Goal: Task Accomplishment & Management: Use online tool/utility

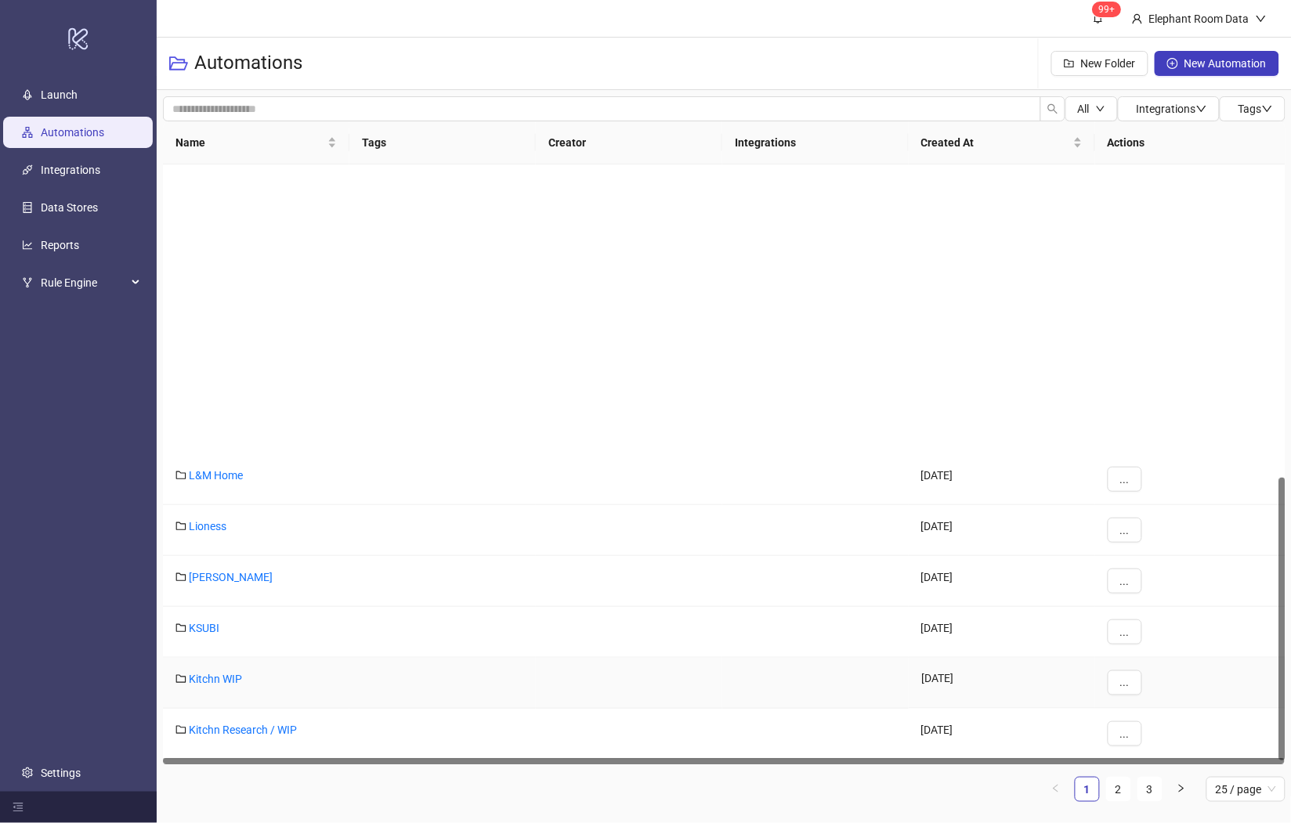
scroll to position [672, 0]
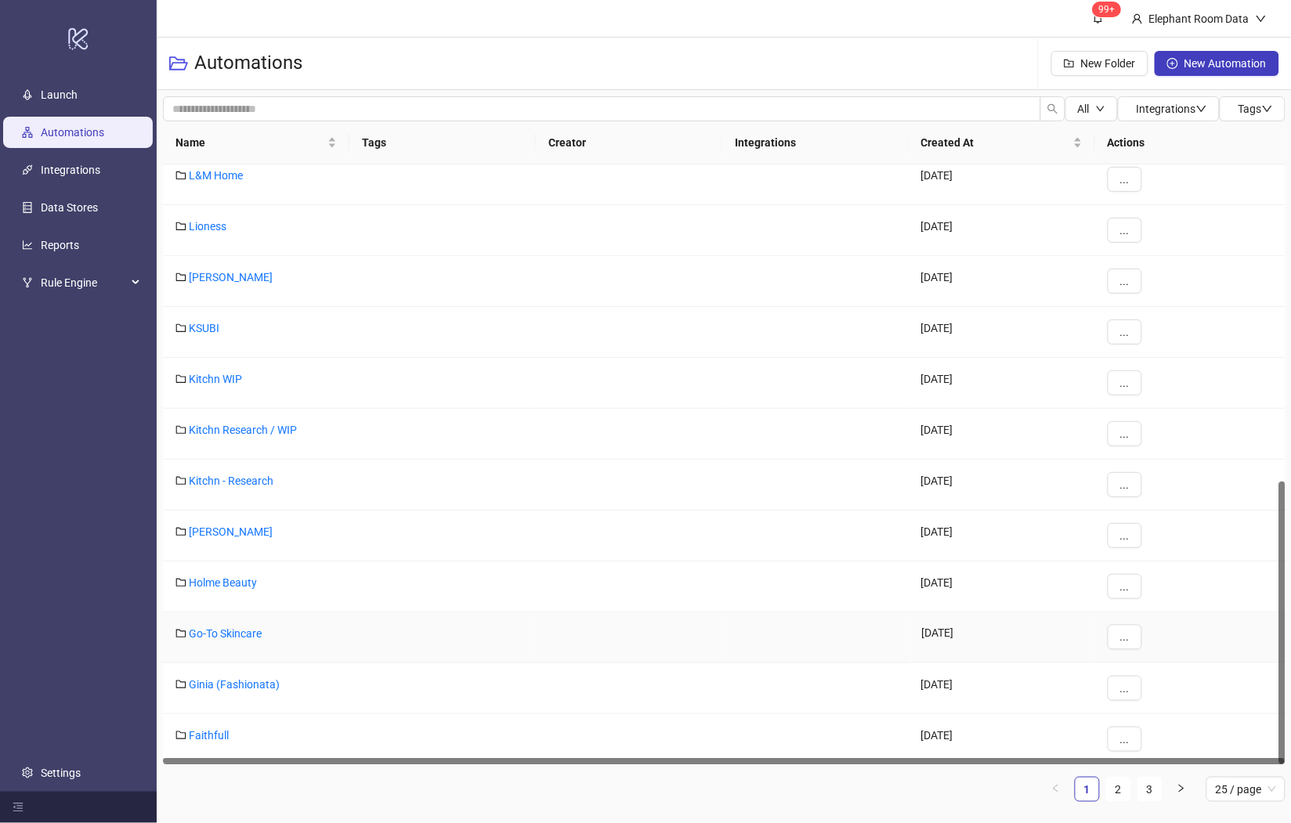
click at [221, 642] on div "Go-To Skincare" at bounding box center [256, 637] width 186 height 51
click at [226, 636] on link "Go-To Skincare" at bounding box center [225, 633] width 73 height 13
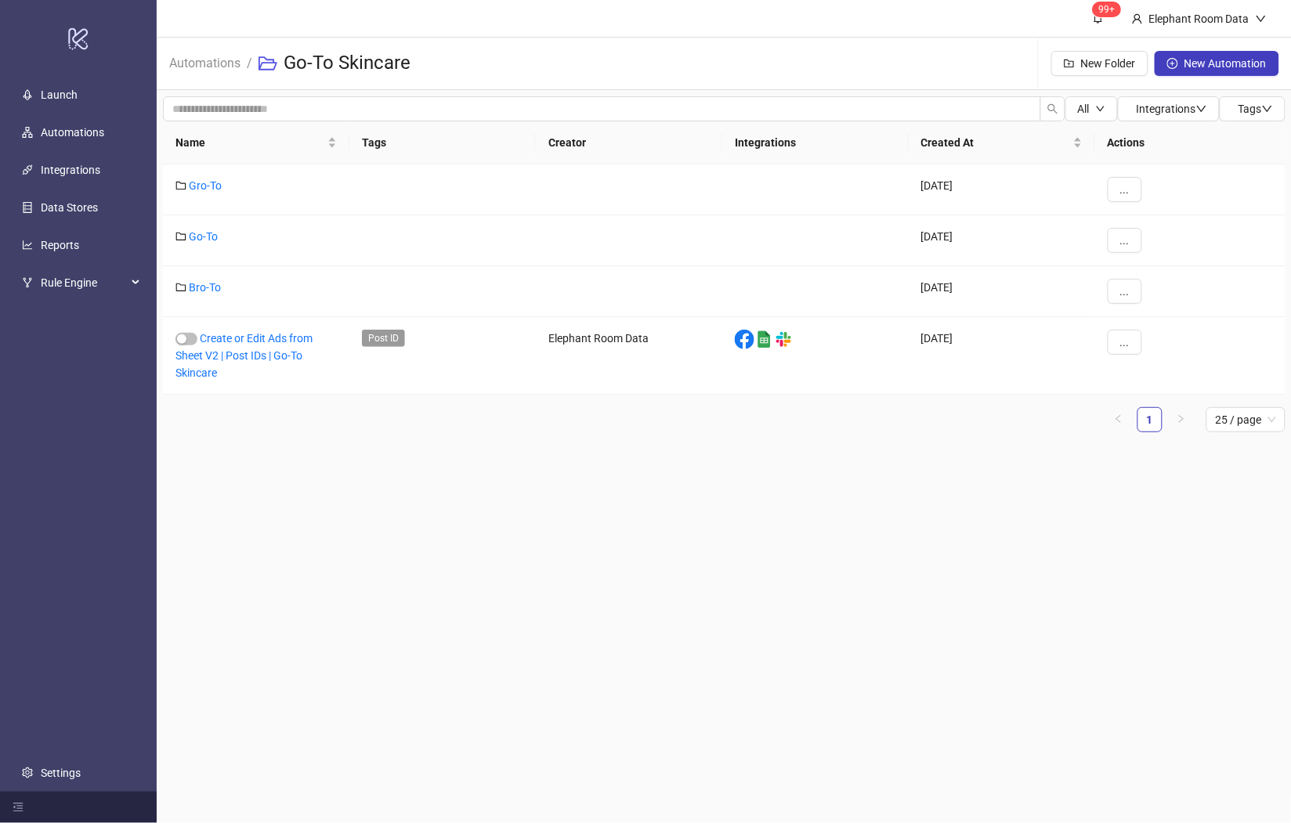
click at [422, 500] on main "99+ Elephant Room Data Automations / Go-To Skincare New Folder New Automation A…" at bounding box center [724, 411] width 1135 height 823
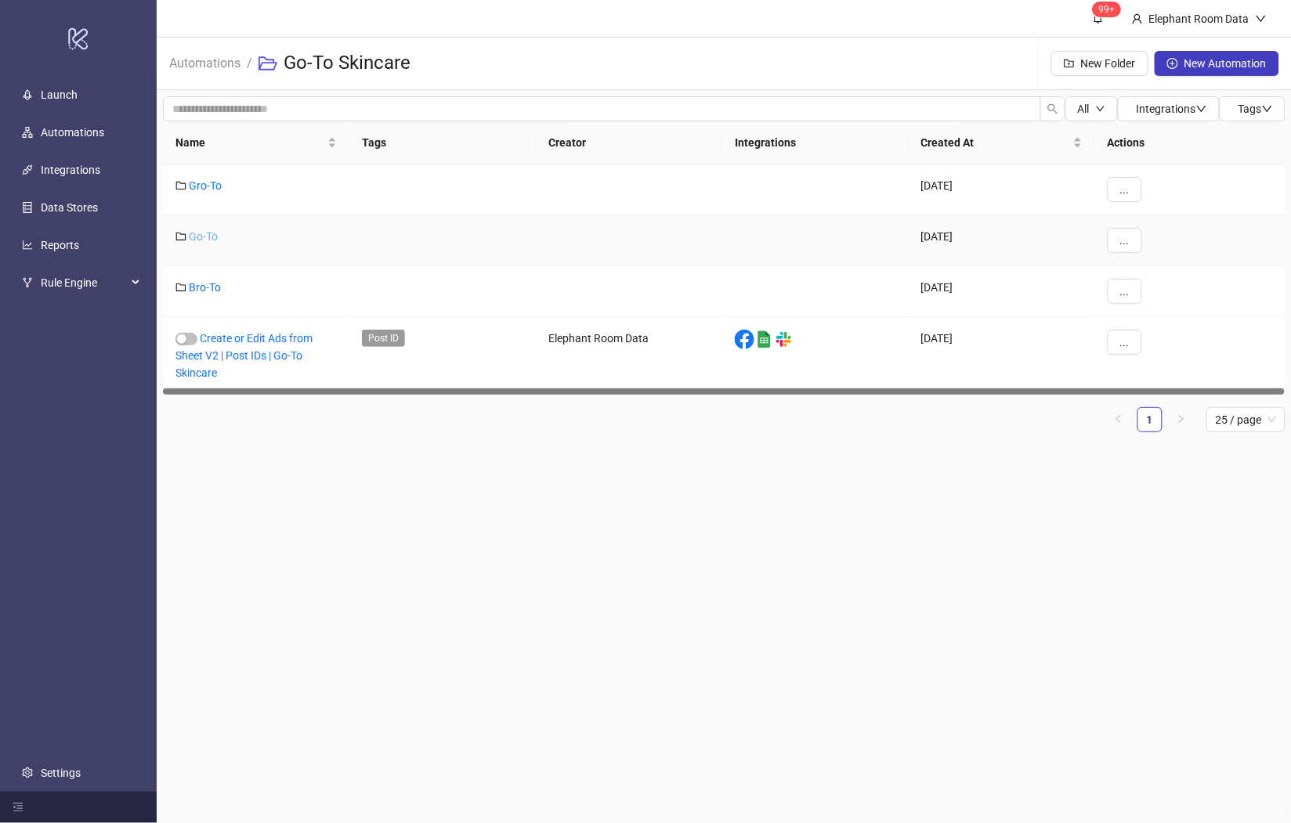
click at [207, 236] on link "Go-To" at bounding box center [203, 236] width 29 height 13
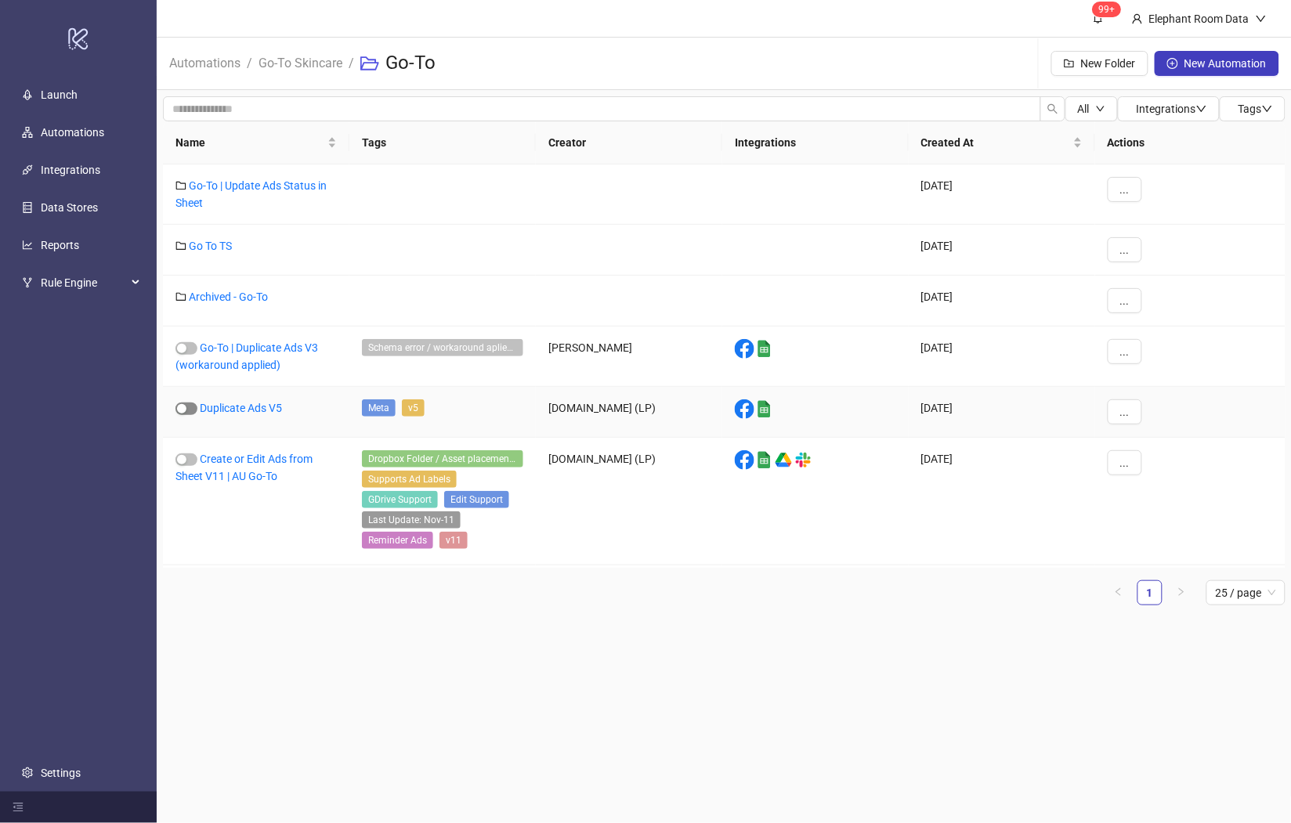
click at [189, 407] on span "button" at bounding box center [186, 409] width 22 height 13
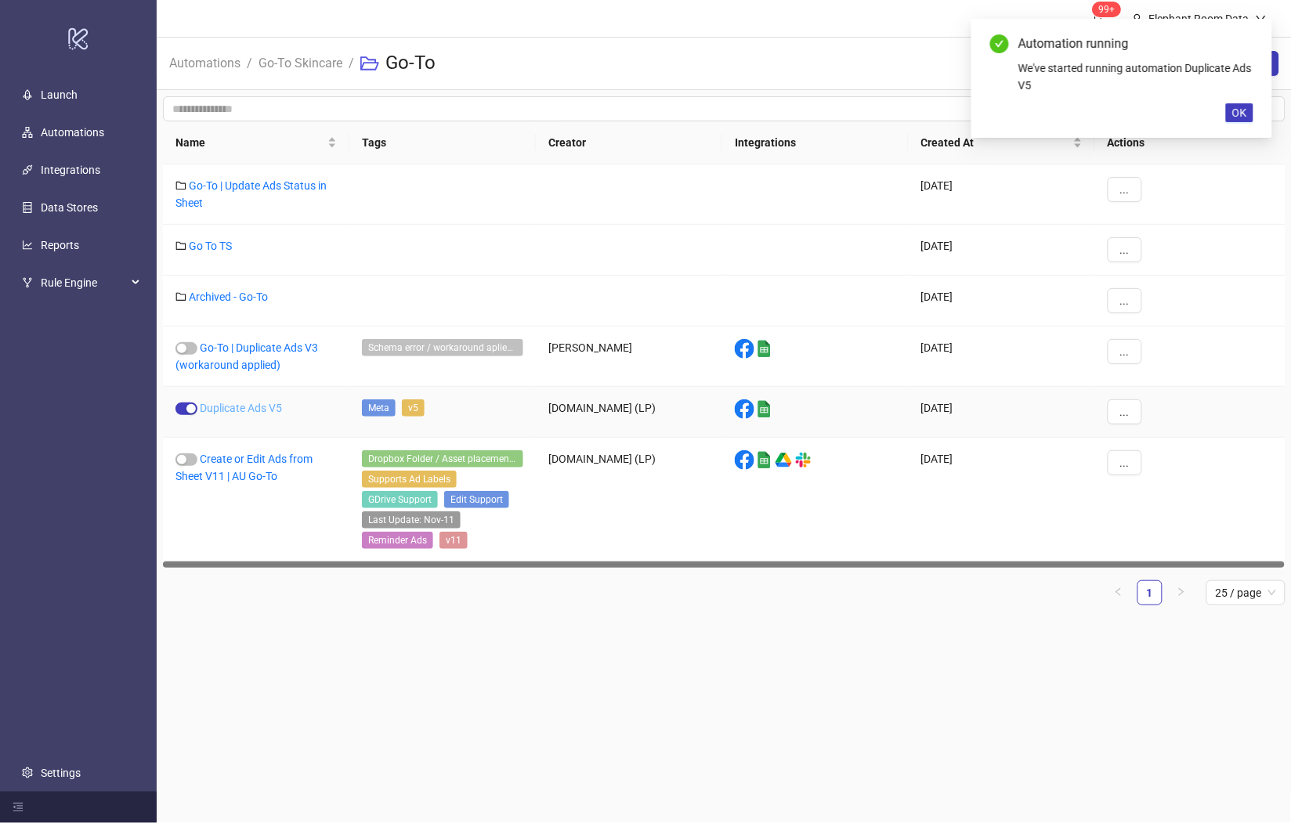
click at [219, 410] on link "Duplicate Ads V5" at bounding box center [241, 408] width 82 height 13
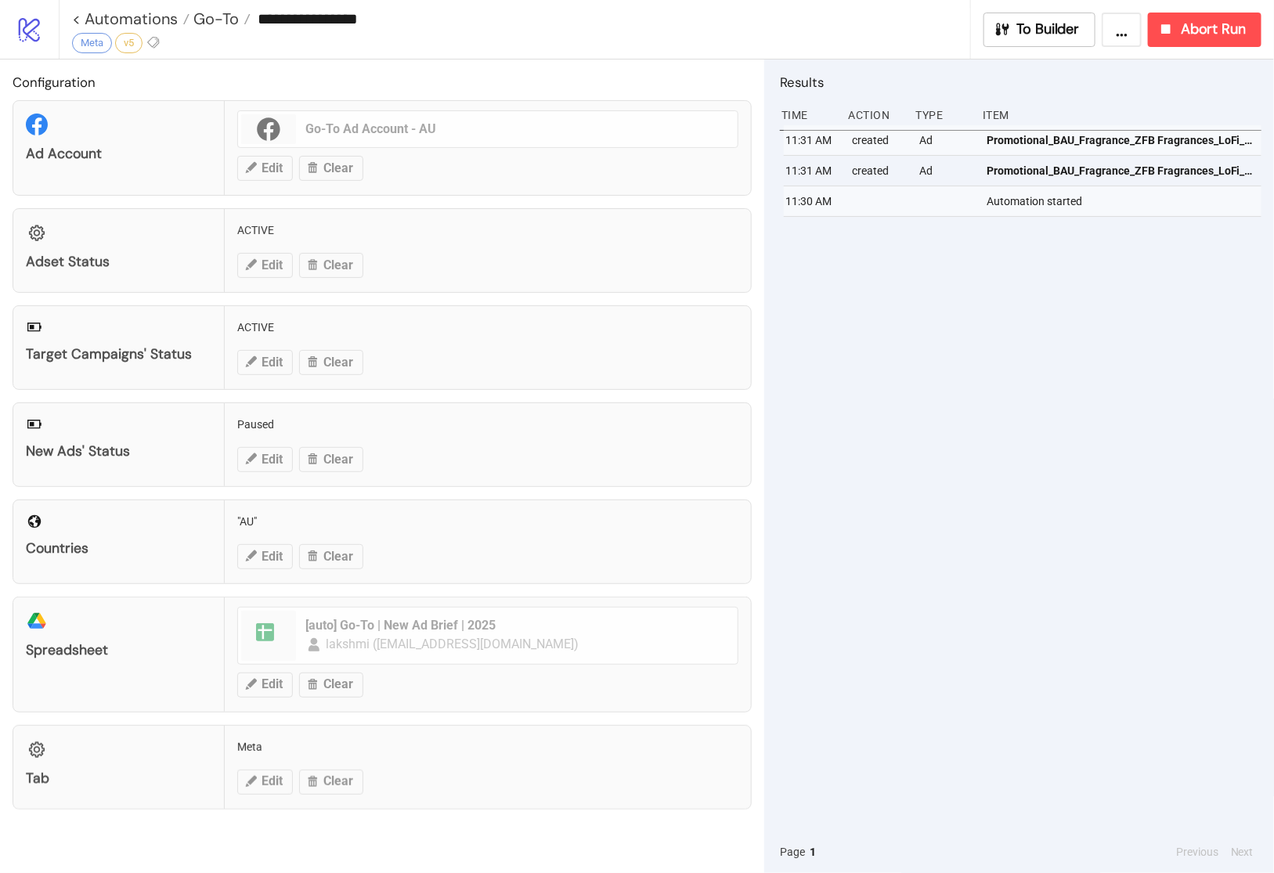
click at [1036, 320] on div "11:31 AM created Ad Promotional_BAU_Fragrance_ZFB Fragrances_LoFi_Video_2025100…" at bounding box center [1021, 478] width 482 height 706
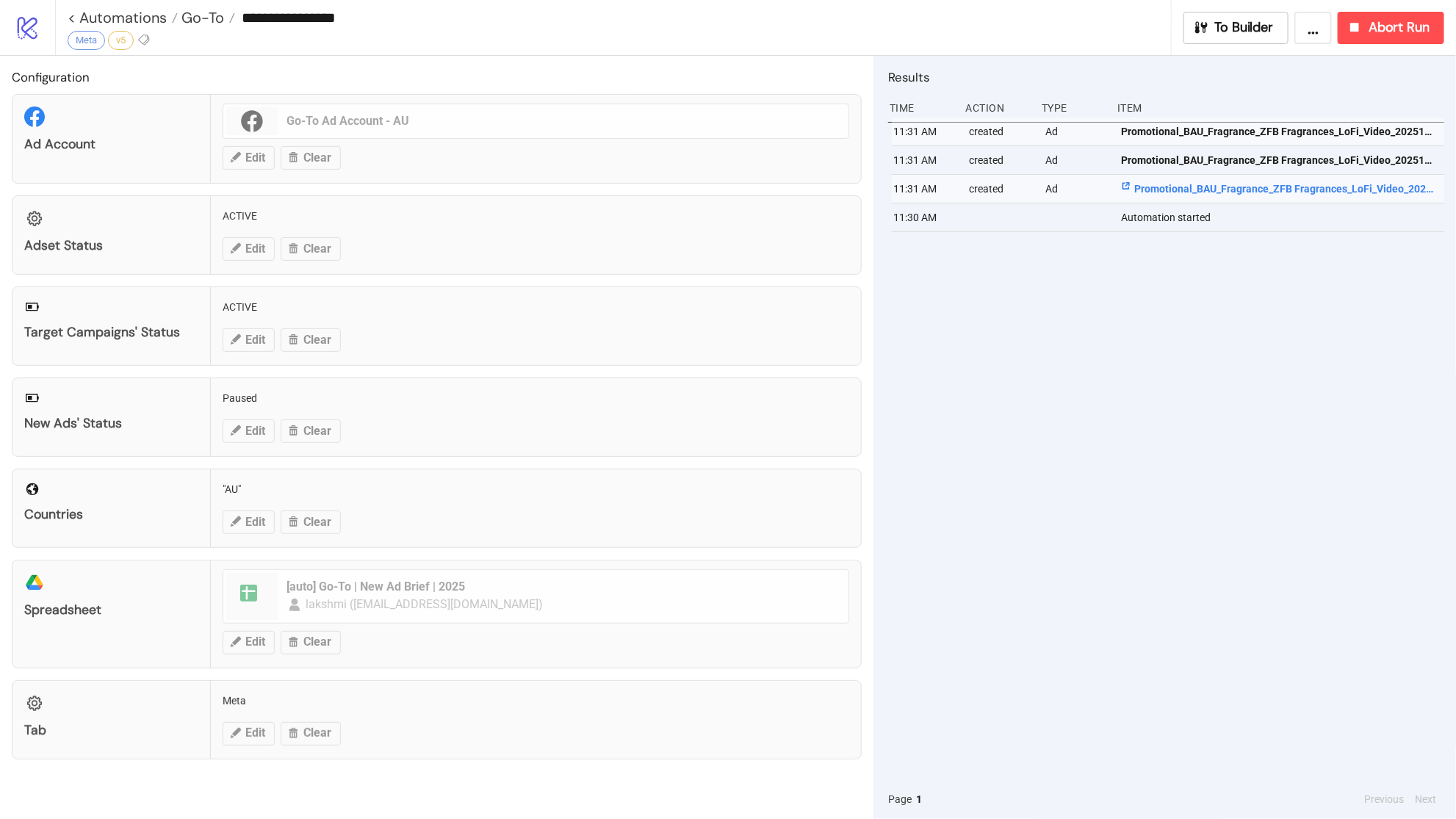
scroll to position [0, 4]
drag, startPoint x: 1437, startPoint y: 189, endPoint x: 1131, endPoint y: 185, distance: 306.0
click at [1000, 185] on div "Promotional_BAU_Fragrance_ZFB Fragrances_LoFi_Video_20251008_AU" at bounding box center [1281, 189] width 328 height 28
copy span "Promotional_BAU_Fragrance_ZFB Fragrances_LoFi_Video_20251008"
